Goal: Information Seeking & Learning: Find specific fact

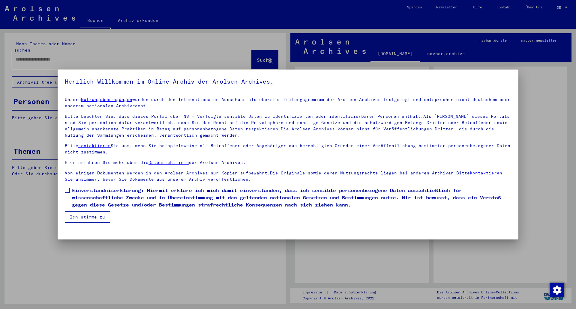
click at [65, 191] on span at bounding box center [67, 190] width 5 height 5
click at [79, 217] on button "Ich stimme zu" at bounding box center [87, 217] width 45 height 11
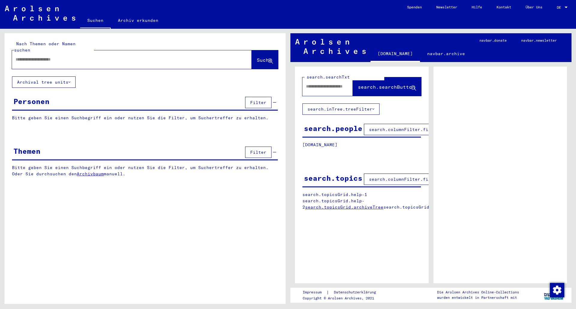
click at [557, 3] on link "DE DE" at bounding box center [563, 7] width 26 height 14
click at [560, 6] on span "DE" at bounding box center [560, 7] width 7 height 4
click at [555, 10] on span "English" at bounding box center [551, 10] width 15 height 5
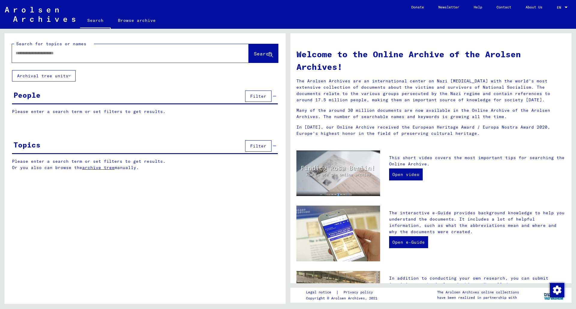
click at [129, 55] on input "text" at bounding box center [123, 53] width 215 height 6
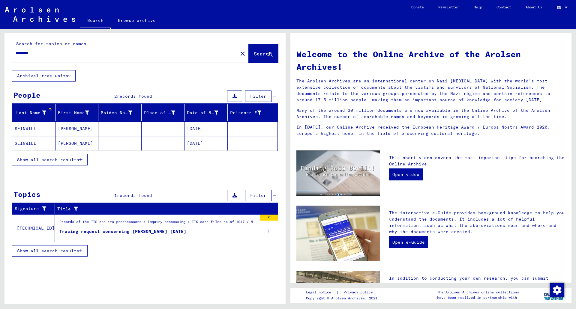
click at [78, 161] on span "Show all search results" at bounding box center [48, 159] width 62 height 5
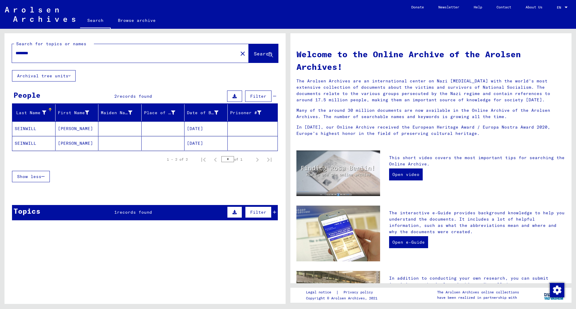
click at [83, 56] on input "********" at bounding box center [123, 53] width 215 height 6
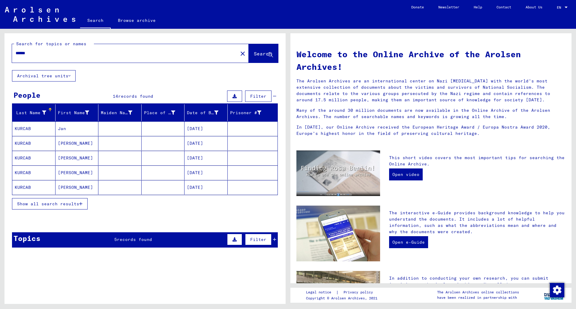
click at [83, 56] on input "******" at bounding box center [123, 53] width 215 height 6
type input "*********"
click at [76, 205] on span "Show all search results" at bounding box center [48, 203] width 62 height 5
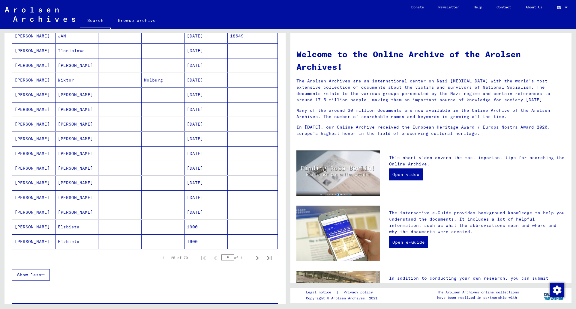
scroll to position [240, 0]
click at [255, 261] on icon "Next page" at bounding box center [257, 258] width 8 height 8
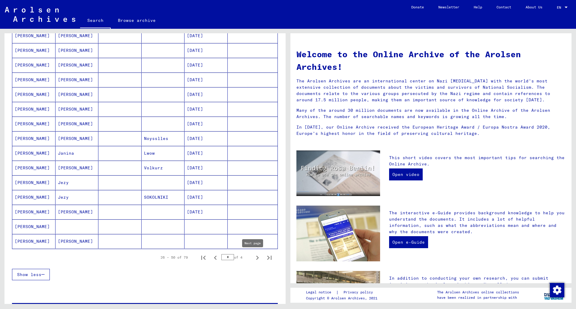
click at [253, 261] on icon "Next page" at bounding box center [257, 258] width 8 height 8
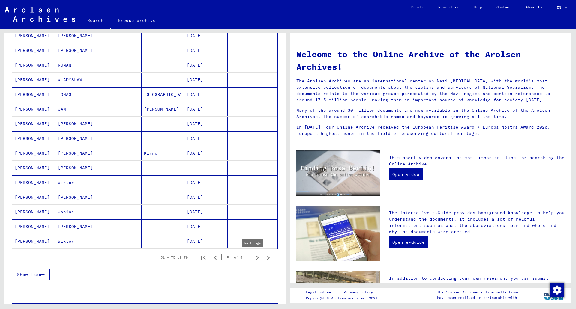
click at [253, 260] on icon "Next page" at bounding box center [257, 258] width 8 height 8
type input "*"
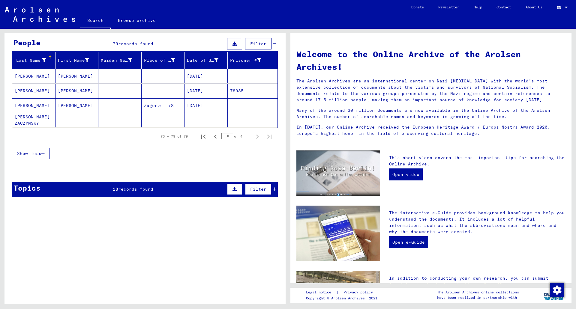
scroll to position [0, 0]
